Goal: Task Accomplishment & Management: Use online tool/utility

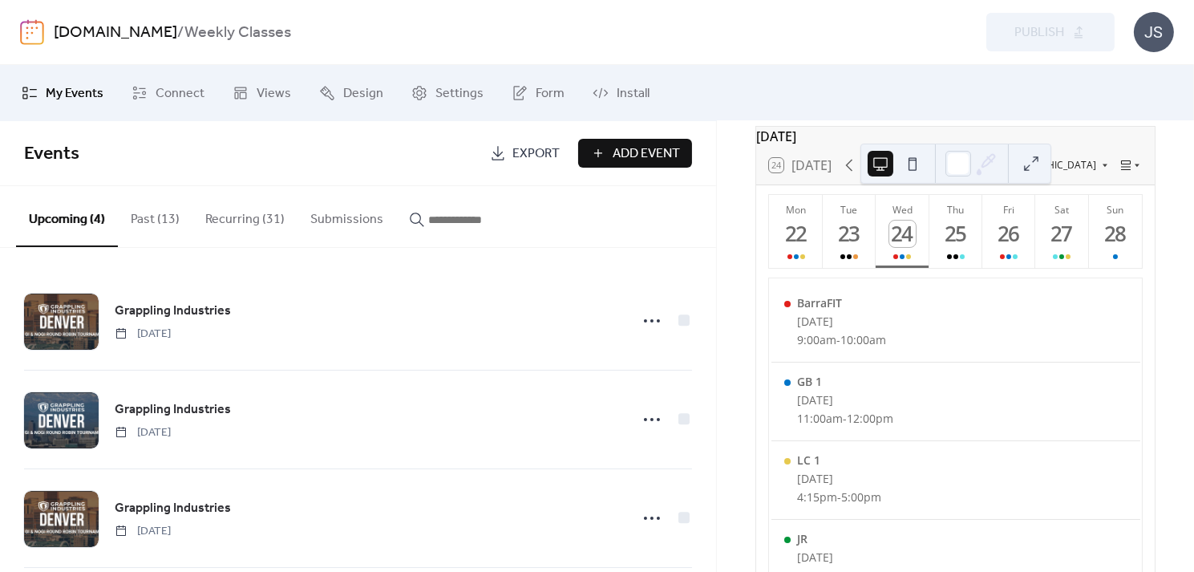
click at [522, 144] on span "Export" at bounding box center [535, 153] width 47 height 19
click at [628, 93] on span "Install" at bounding box center [633, 93] width 33 height 19
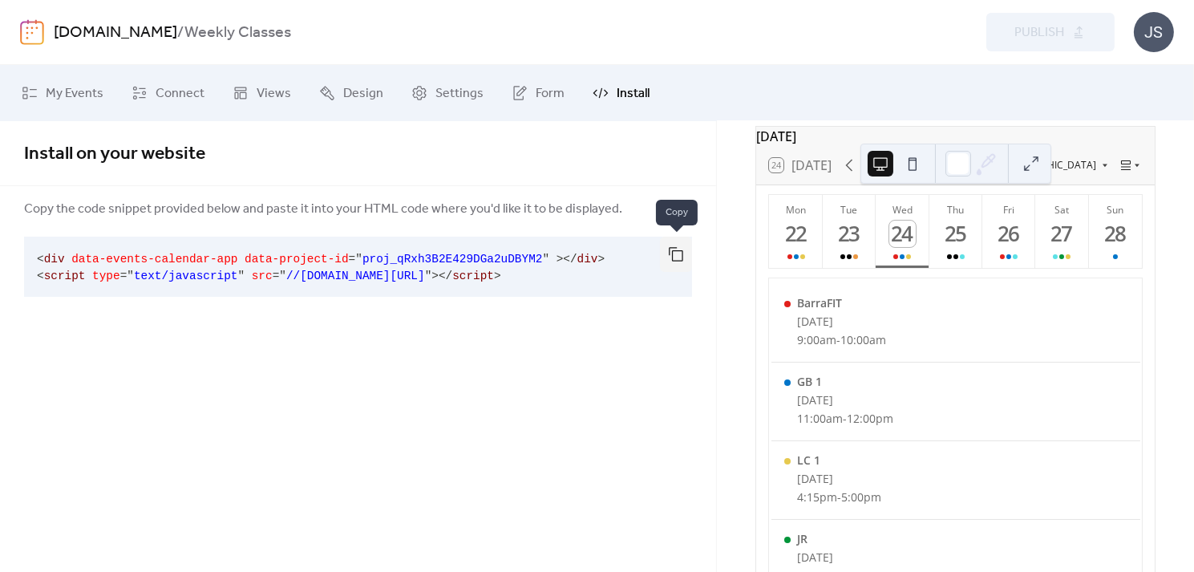
click at [666, 251] on button "button" at bounding box center [676, 254] width 32 height 35
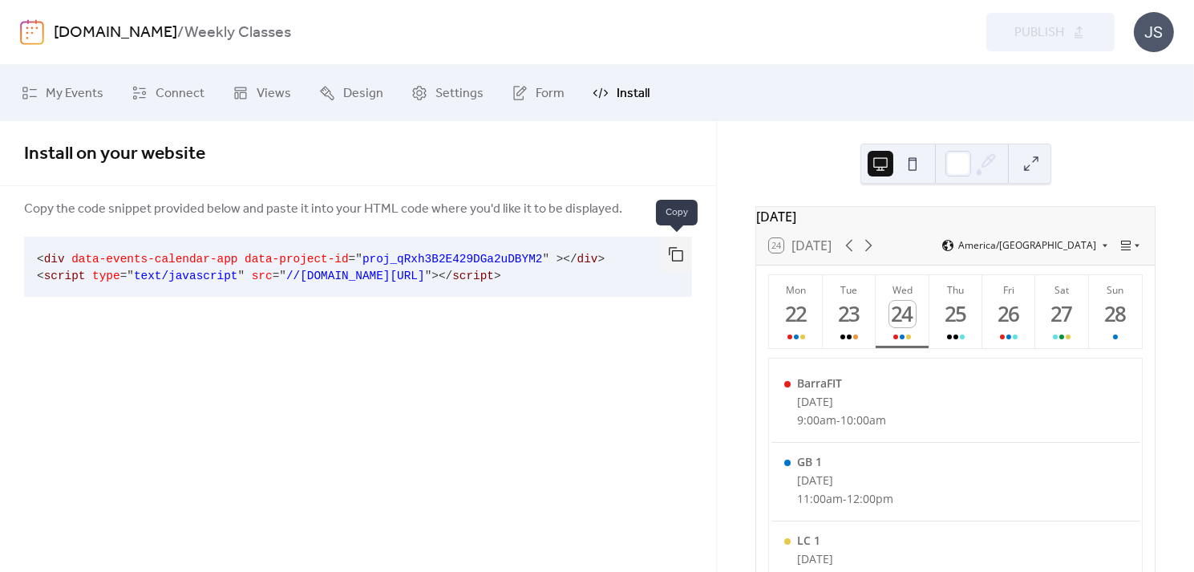
click at [672, 255] on button "button" at bounding box center [676, 254] width 32 height 35
